Goal: Task Accomplishment & Management: Complete application form

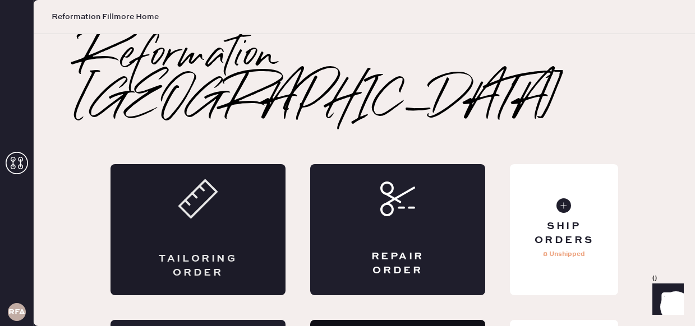
click at [184, 177] on div "Tailoring Order" at bounding box center [197, 229] width 175 height 131
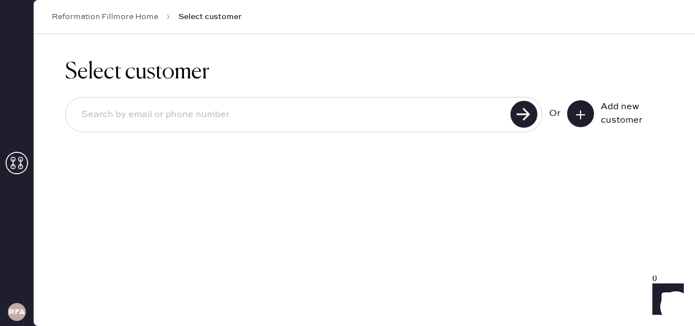
click at [414, 113] on input at bounding box center [289, 115] width 434 height 26
type input "[EMAIL_ADDRESS][DOMAIN_NAME]"
click at [533, 113] on use at bounding box center [523, 114] width 27 height 27
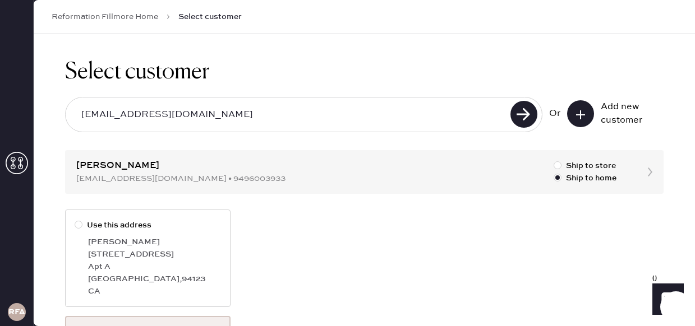
click at [78, 226] on div at bounding box center [79, 225] width 8 height 8
click at [75, 220] on input "Use this address" at bounding box center [75, 219] width 1 height 1
radio input "true"
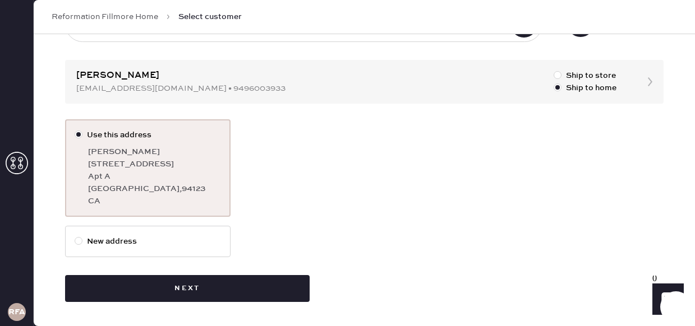
scroll to position [91, 0]
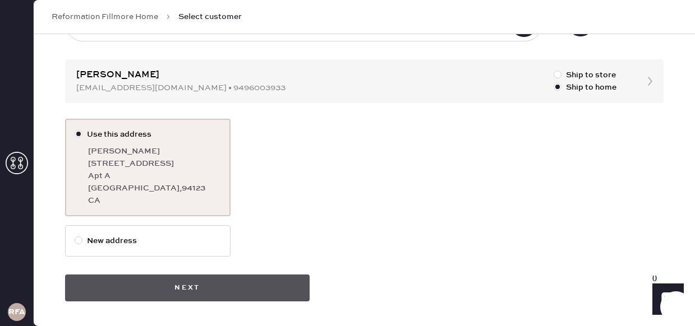
click at [167, 288] on button "Next" at bounding box center [187, 288] width 244 height 27
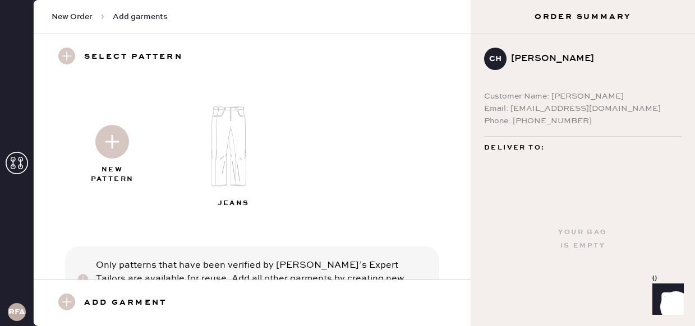
click at [114, 140] on img at bounding box center [112, 142] width 34 height 34
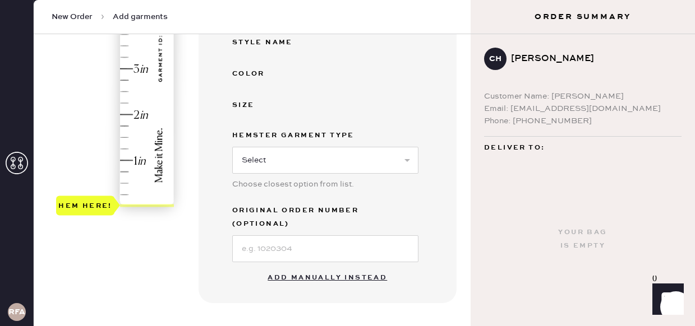
scroll to position [357, 0]
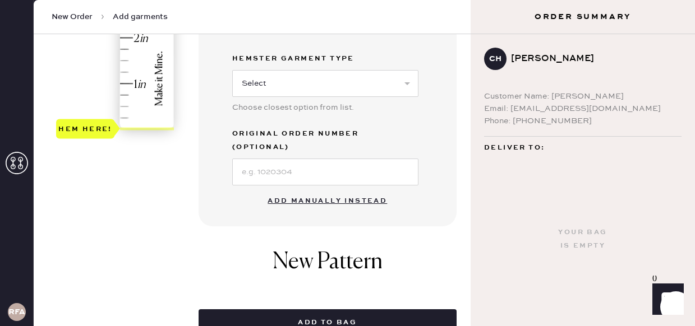
click at [311, 191] on button "Add manually instead" at bounding box center [327, 201] width 133 height 22
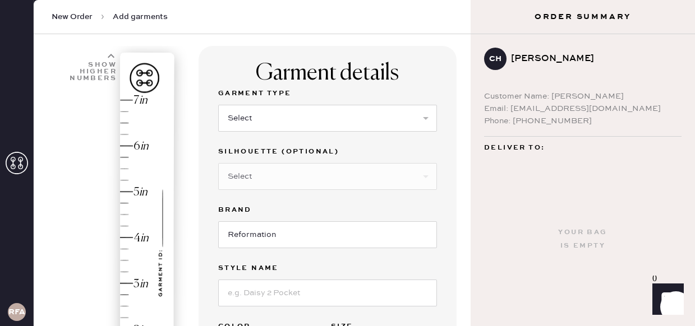
scroll to position [0, 0]
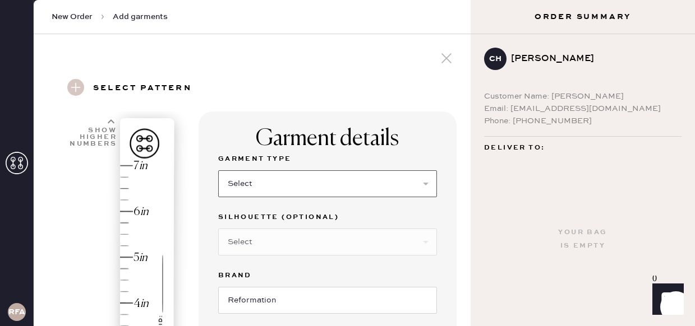
click at [311, 191] on select "Select Basic Skirt Jeans Leggings Pants Shorts Basic Sleeved Dress Basic Sleeve…" at bounding box center [327, 183] width 219 height 27
select select "13"
click at [218, 170] on select "Select Basic Skirt Jeans Leggings Pants Shorts Basic Sleeved Dress Basic Sleeve…" at bounding box center [327, 183] width 219 height 27
click at [295, 234] on select "Select Maxi Skirt Midi Skirt Mini Skirt Other" at bounding box center [327, 242] width 219 height 27
select select "19"
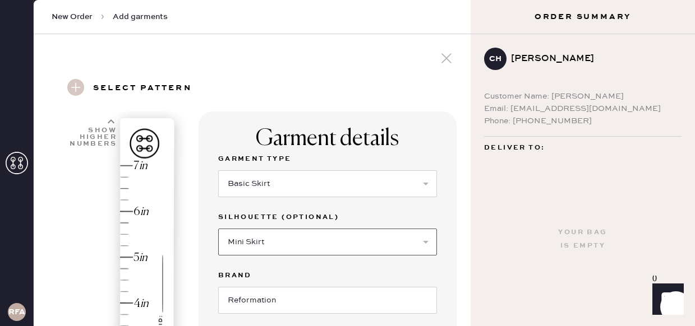
click at [218, 229] on select "Select Maxi Skirt Midi Skirt Mini Skirt Other" at bounding box center [327, 242] width 219 height 27
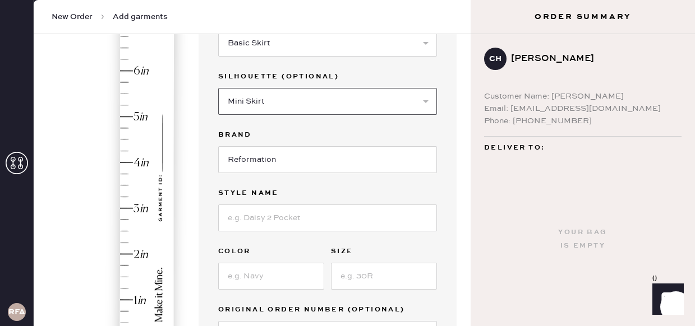
scroll to position [141, 0]
click at [273, 221] on input at bounding box center [327, 217] width 219 height 27
type input "VERANDA LINEN SKIRT"
type input "ECLIPSE DOT"
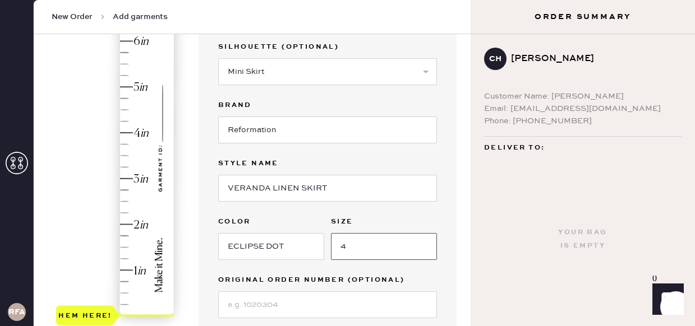
scroll to position [178, 0]
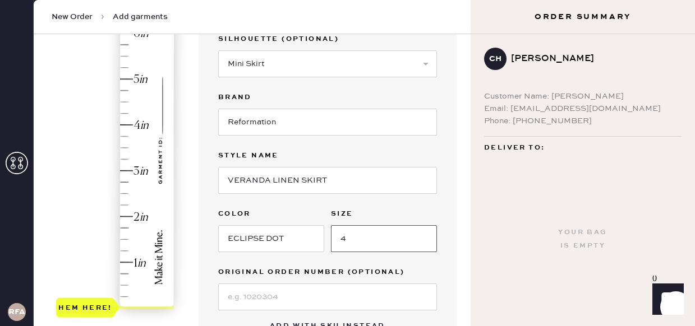
type input "4"
type input "2.5"
click at [124, 194] on div "Hem here!" at bounding box center [115, 148] width 119 height 331
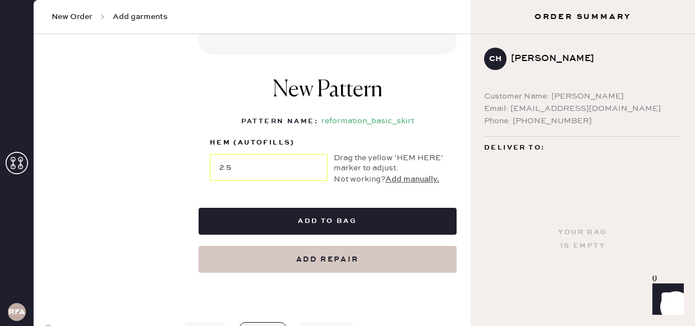
scroll to position [484, 0]
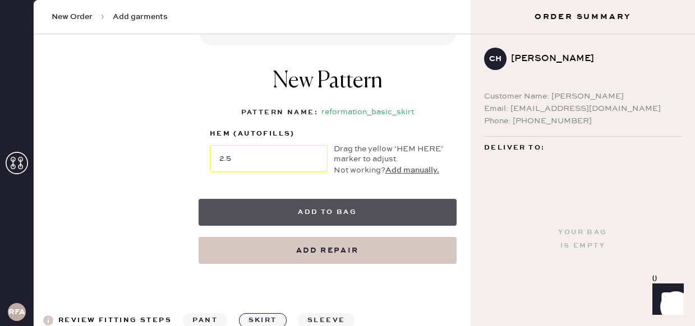
click at [295, 208] on button "Add to bag" at bounding box center [327, 212] width 258 height 27
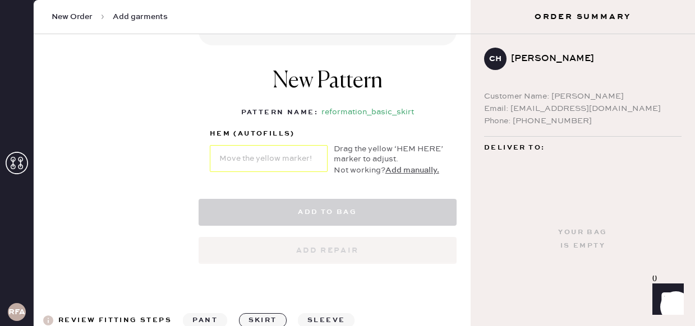
select select "13"
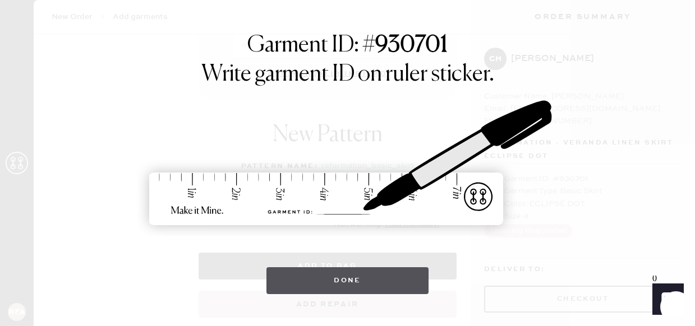
click at [335, 285] on button "Done" at bounding box center [347, 280] width 162 height 27
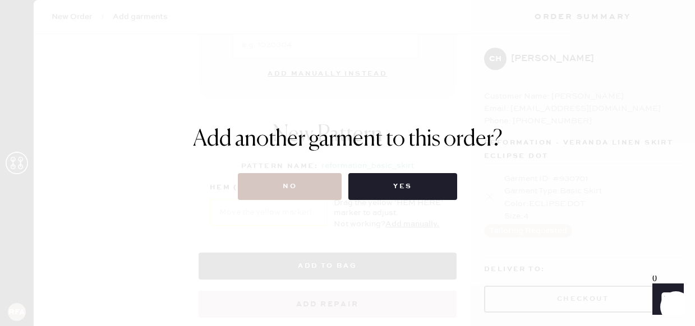
click at [265, 172] on div "Add another garment to this order? No Yes" at bounding box center [347, 163] width 309 height 74
click at [264, 189] on button "No" at bounding box center [290, 186] width 104 height 27
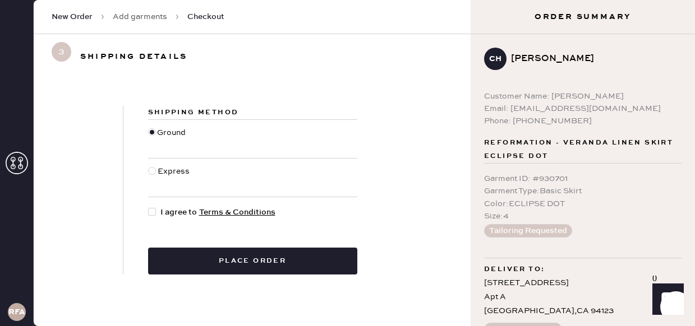
click at [155, 173] on div at bounding box center [153, 177] width 10 height 25
click at [149, 166] on input "Express" at bounding box center [148, 165] width 1 height 1
radio input "true"
click at [153, 210] on div at bounding box center [152, 212] width 8 height 8
click at [149, 207] on input "I agree to Terms & Conditions" at bounding box center [148, 206] width 1 height 1
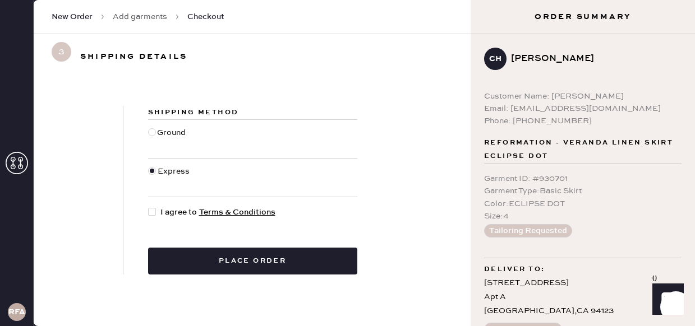
checkbox input "true"
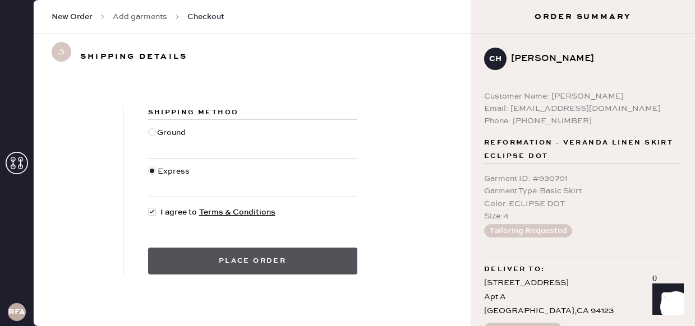
click at [207, 259] on button "Place order" at bounding box center [252, 261] width 209 height 27
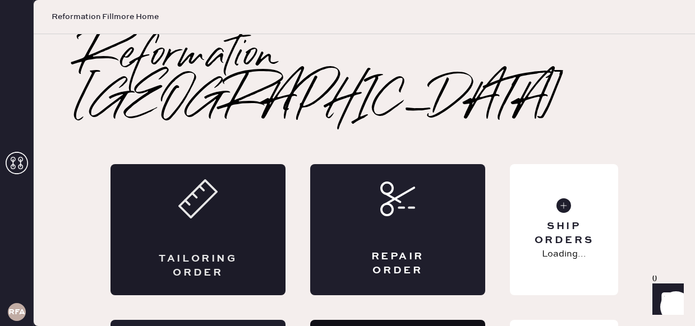
click at [173, 179] on div "Tailoring Order" at bounding box center [197, 229] width 175 height 131
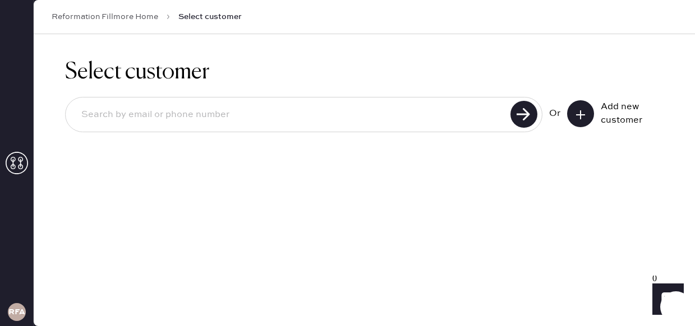
click at [450, 113] on input at bounding box center [289, 115] width 434 height 26
type input "gracelucey5@gmail.com"
click at [522, 115] on use at bounding box center [523, 114] width 27 height 27
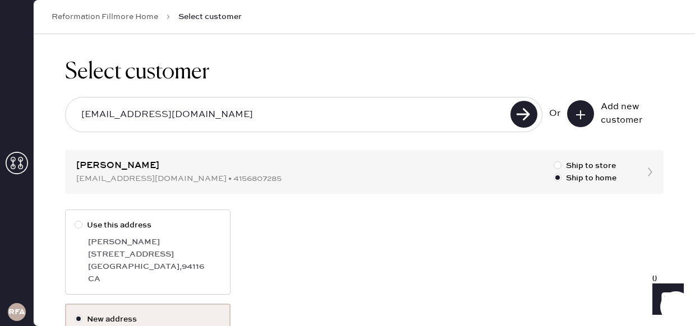
click at [149, 260] on div "2067 16th Avenue" at bounding box center [154, 254] width 133 height 12
click at [75, 220] on input "Use this address" at bounding box center [75, 219] width 1 height 1
radio input "true"
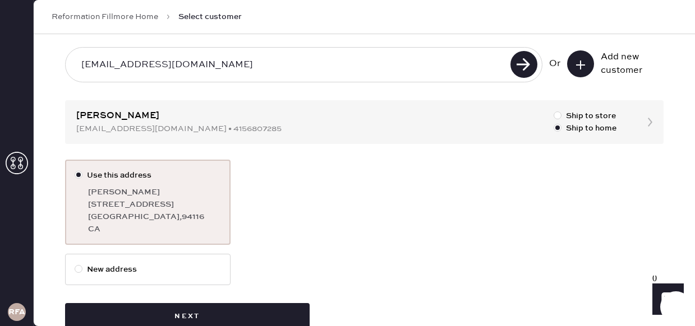
scroll to position [78, 0]
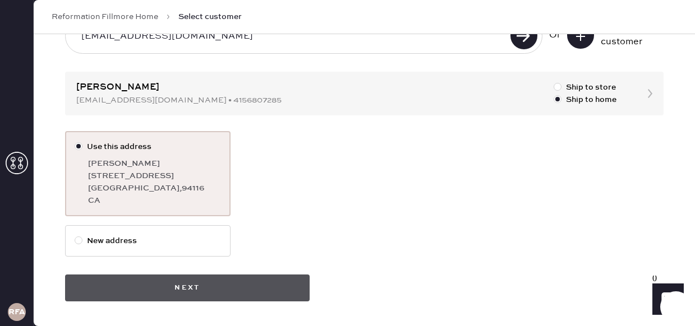
click at [242, 288] on button "Next" at bounding box center [187, 288] width 244 height 27
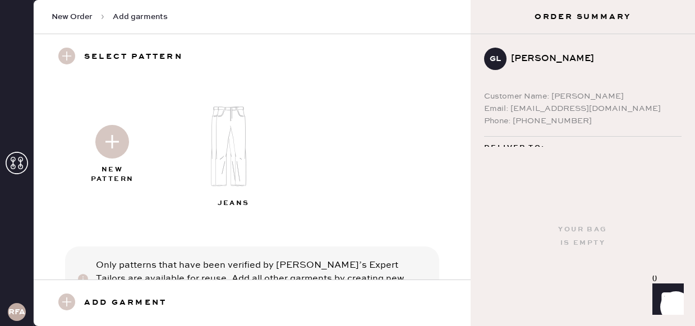
click at [228, 143] on img at bounding box center [235, 146] width 121 height 97
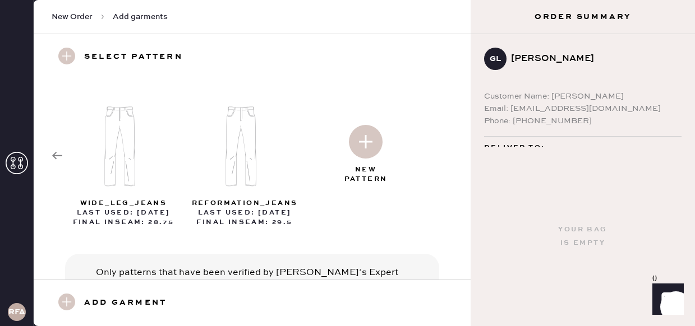
click at [361, 139] on img at bounding box center [366, 142] width 34 height 34
select select "2"
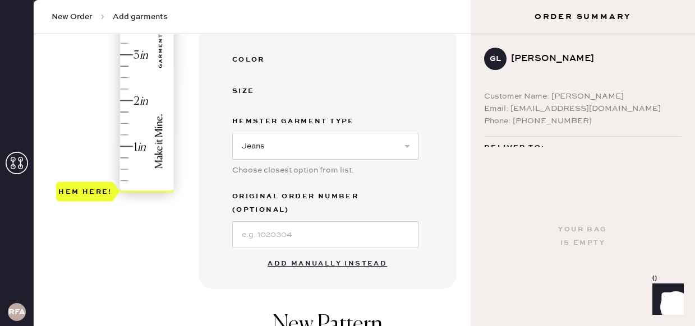
scroll to position [294, 0]
click at [313, 253] on button "Add manually instead" at bounding box center [327, 264] width 133 height 22
select select "2"
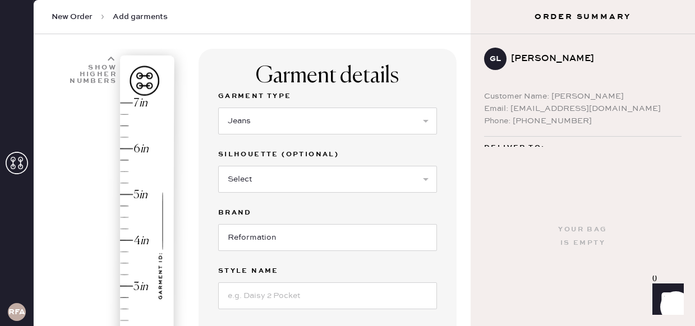
scroll to position [40, 0]
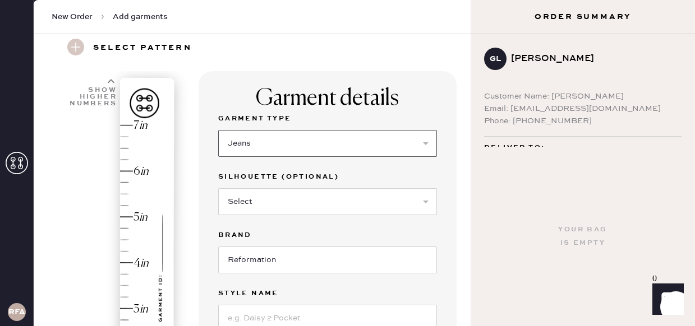
click at [270, 144] on select "Select Basic Skirt Jeans Leggings Pants Shorts Basic Sleeved Dress Basic Sleeve…" at bounding box center [327, 143] width 219 height 27
click at [275, 209] on select "Select Shorts Cropped Flare Boot Cut Straight Skinny Other" at bounding box center [327, 201] width 219 height 27
select select "7"
click at [218, 188] on select "Select Shorts Cropped Flare Boot Cut Straight Skinny Other" at bounding box center [327, 201] width 219 height 27
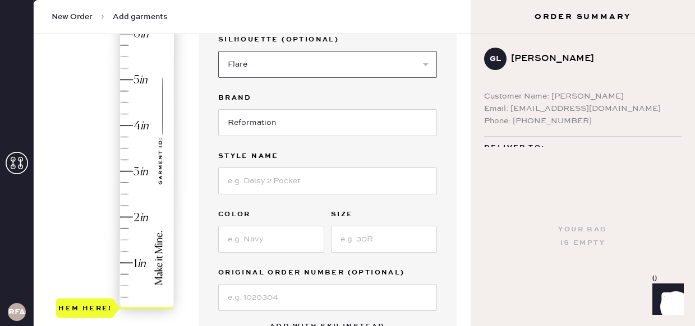
scroll to position [186, 0]
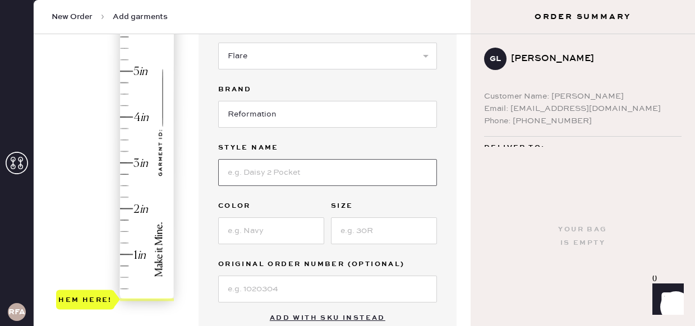
click at [266, 172] on input at bounding box center [327, 172] width 219 height 27
type input "cary studded"
click at [244, 225] on input at bounding box center [271, 231] width 106 height 27
type input "Lanier"
click at [369, 230] on input at bounding box center [384, 231] width 106 height 27
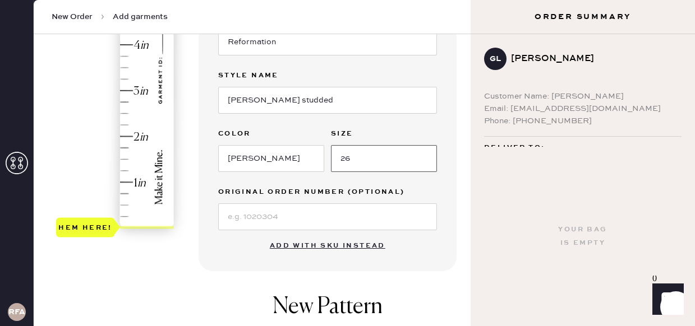
scroll to position [261, 0]
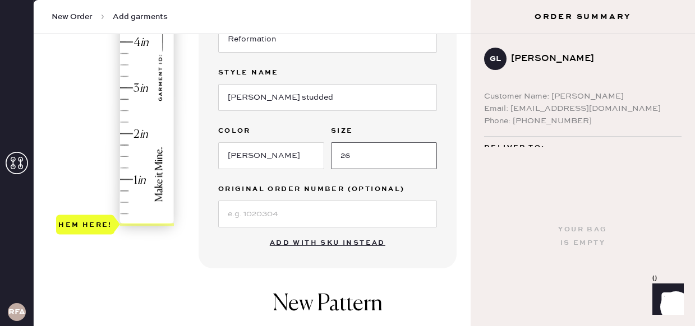
type input "26"
type input "3.75"
click at [129, 53] on div "Hem here!" at bounding box center [115, 65] width 119 height 331
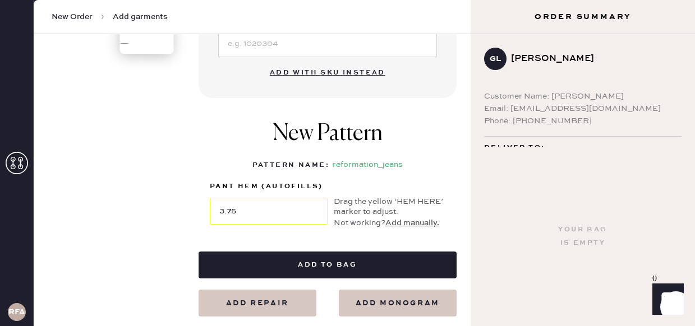
scroll to position [436, 0]
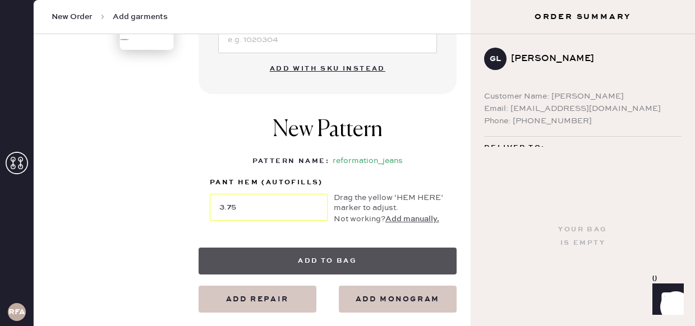
click at [349, 259] on button "Add to bag" at bounding box center [327, 261] width 258 height 27
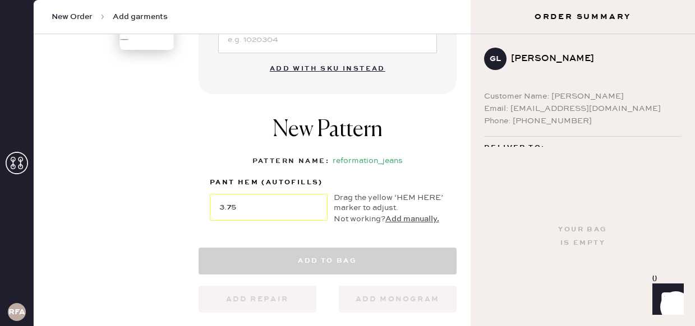
select select "2"
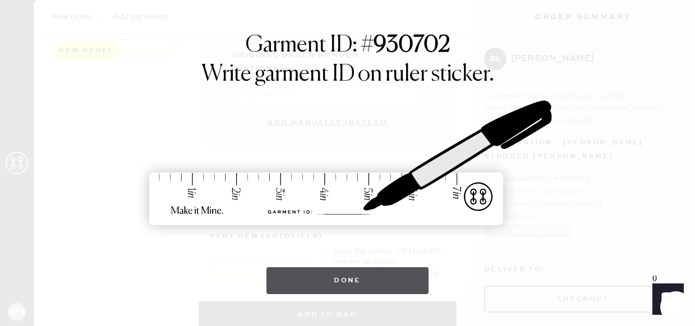
click at [321, 274] on button "Done" at bounding box center [347, 280] width 162 height 27
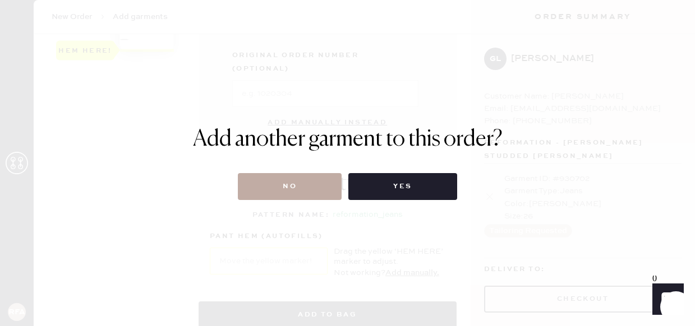
click at [301, 192] on button "No" at bounding box center [290, 186] width 104 height 27
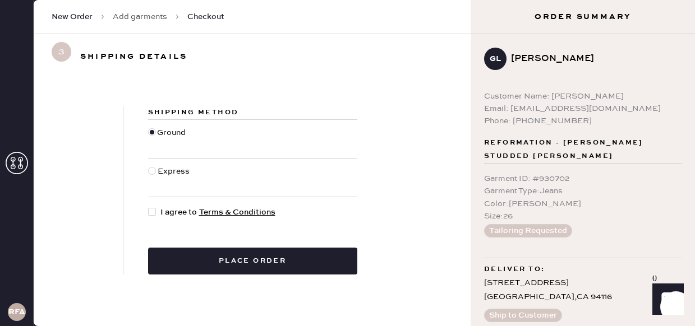
click at [153, 211] on div at bounding box center [152, 212] width 8 height 8
click at [149, 207] on input "I agree to Terms & Conditions" at bounding box center [148, 206] width 1 height 1
checkbox input "true"
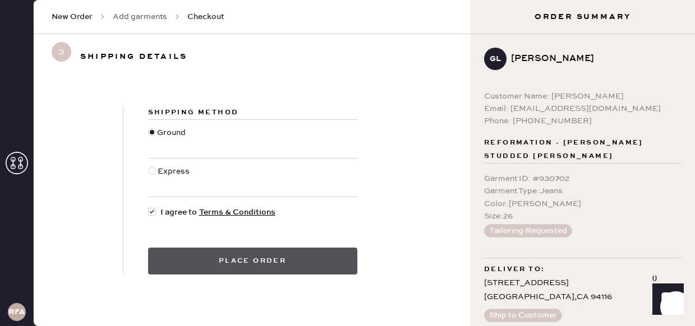
click at [230, 266] on button "Place order" at bounding box center [252, 261] width 209 height 27
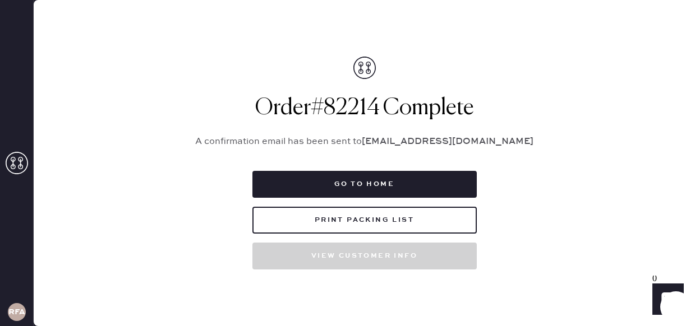
click at [554, 88] on div "Packing list Order # 82214 Customer information # 87499 Grace Lucey gracelucey5…" at bounding box center [364, 163] width 661 height 326
